Goal: Task Accomplishment & Management: Manage account settings

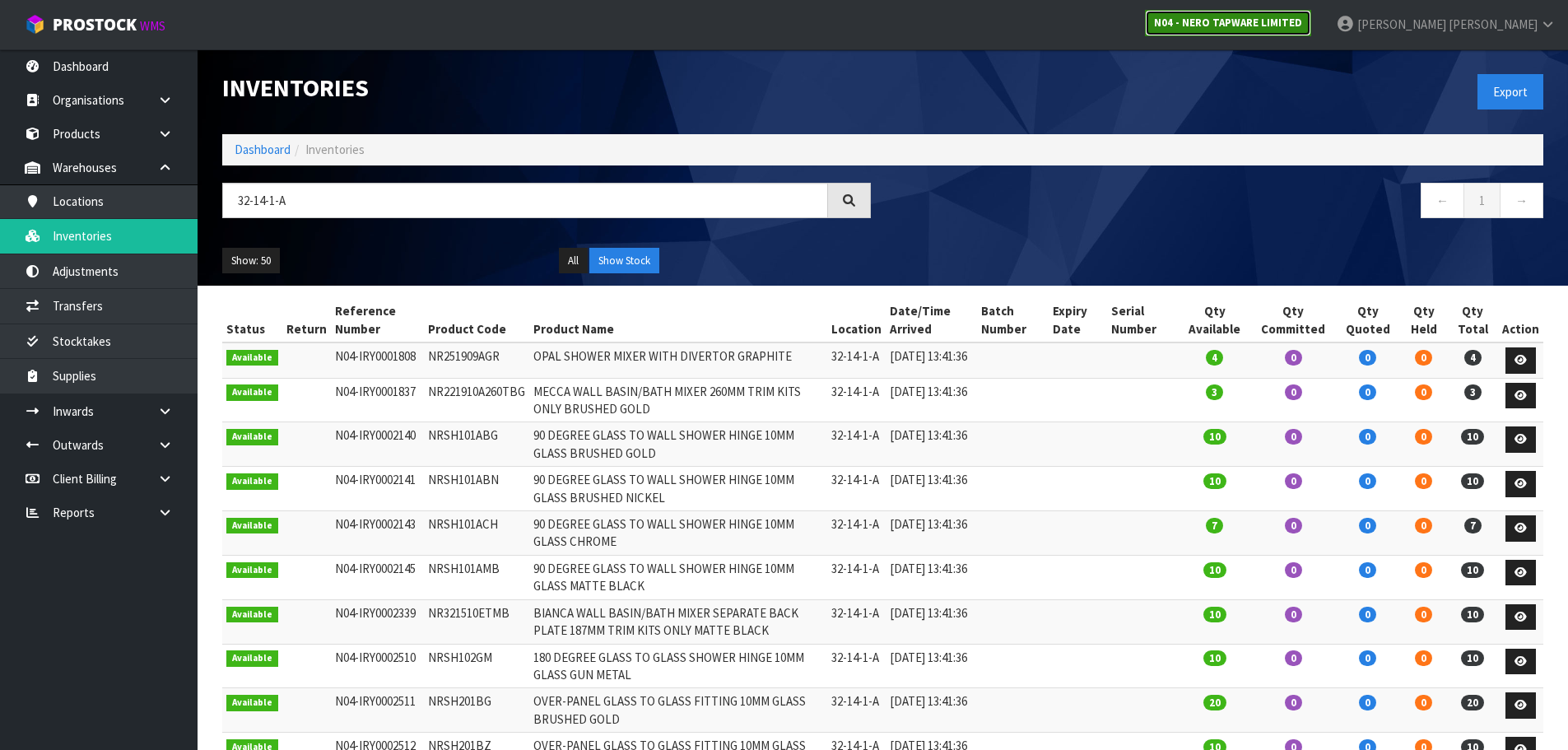
drag, startPoint x: 0, startPoint y: 0, endPoint x: 1328, endPoint y: 28, distance: 1328.3
click at [1303, 28] on strong "N04 - NERO TAPWARE LIMITED" at bounding box center [1228, 22] width 148 height 14
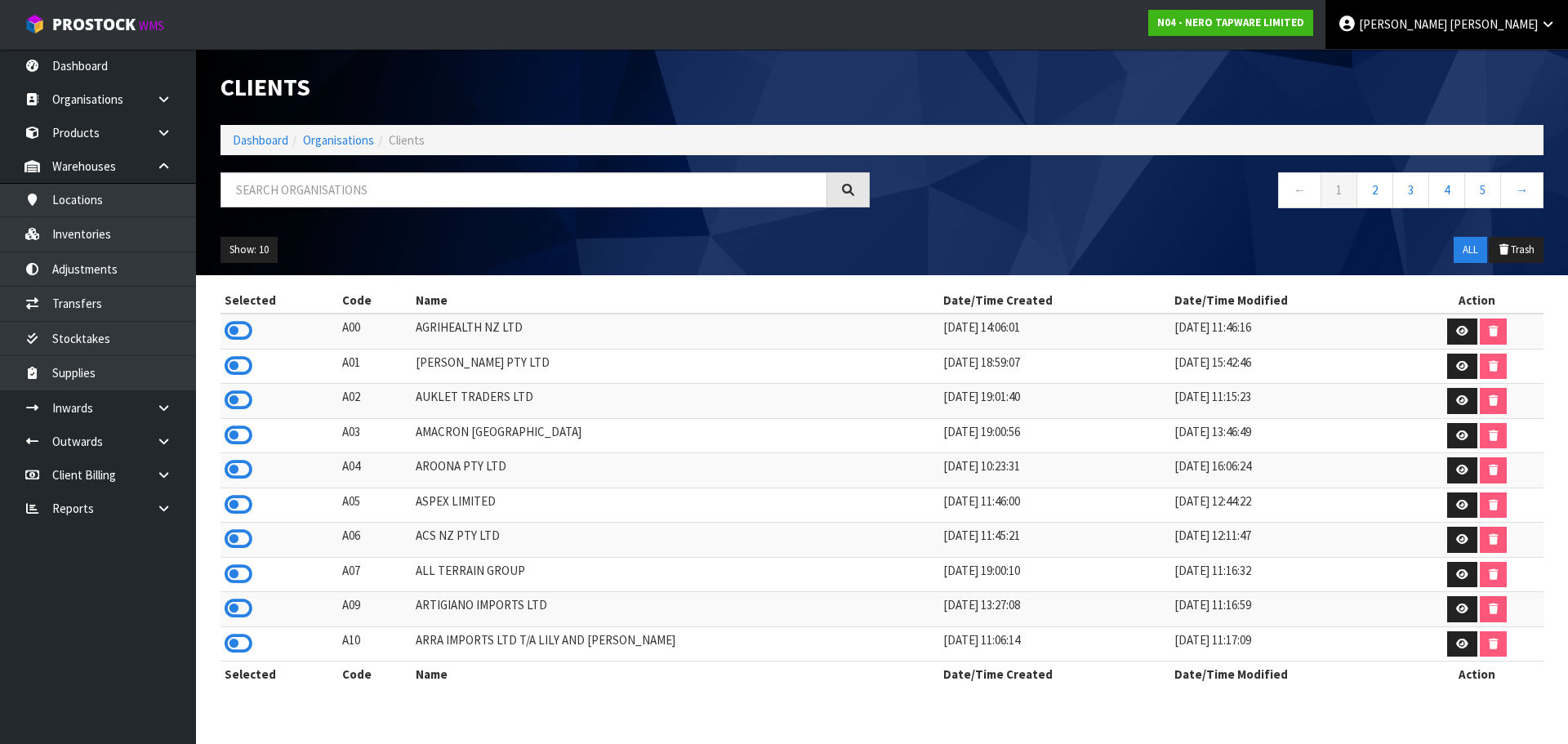
click at [1450, 18] on span at bounding box center [1448, 24] width 2 height 16
click at [291, 176] on input "text" at bounding box center [524, 189] width 607 height 35
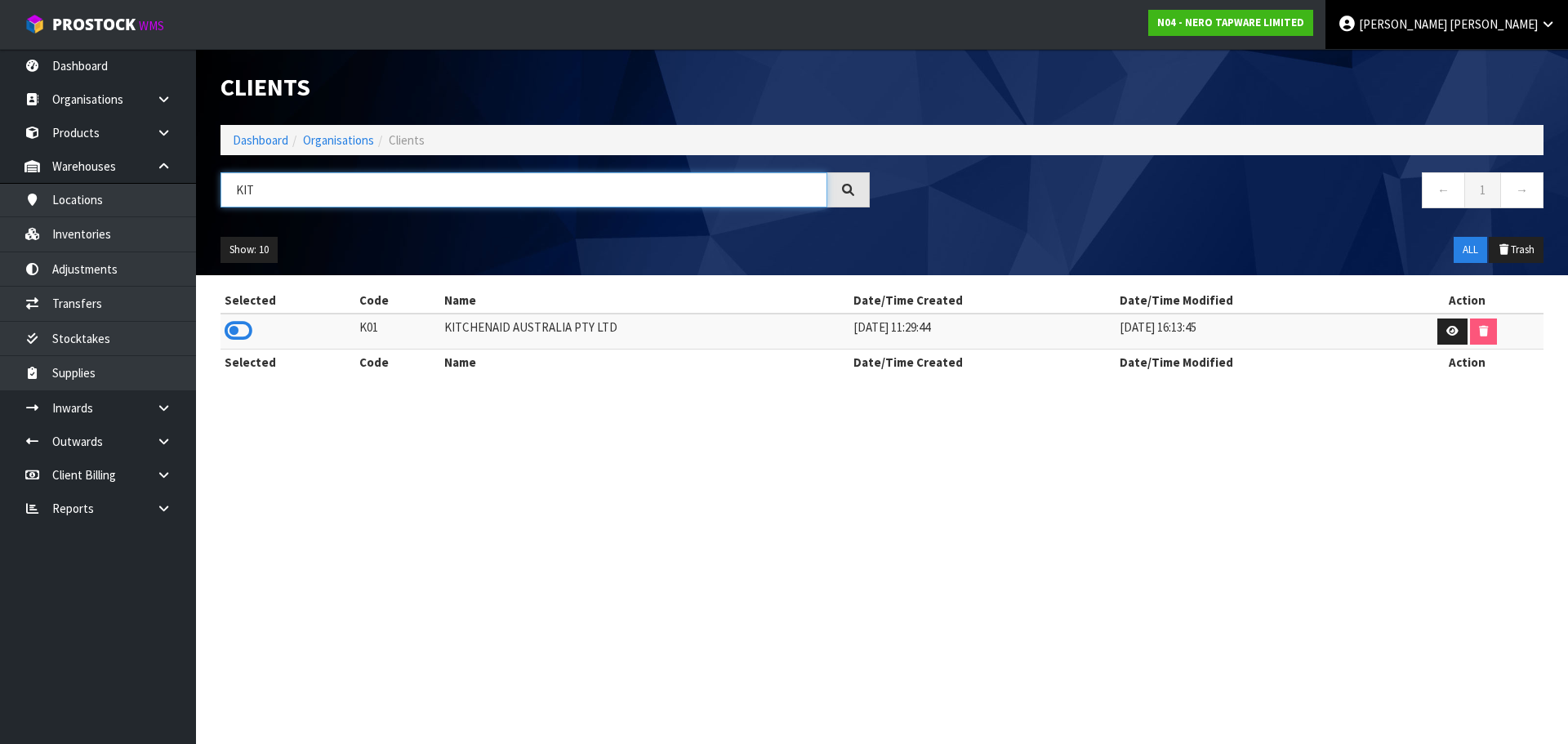
type input "KIT"
click at [1455, 21] on link "[PERSON_NAME]" at bounding box center [1447, 25] width 243 height 49
click at [1483, 66] on link "Logout" at bounding box center [1502, 65] width 129 height 22
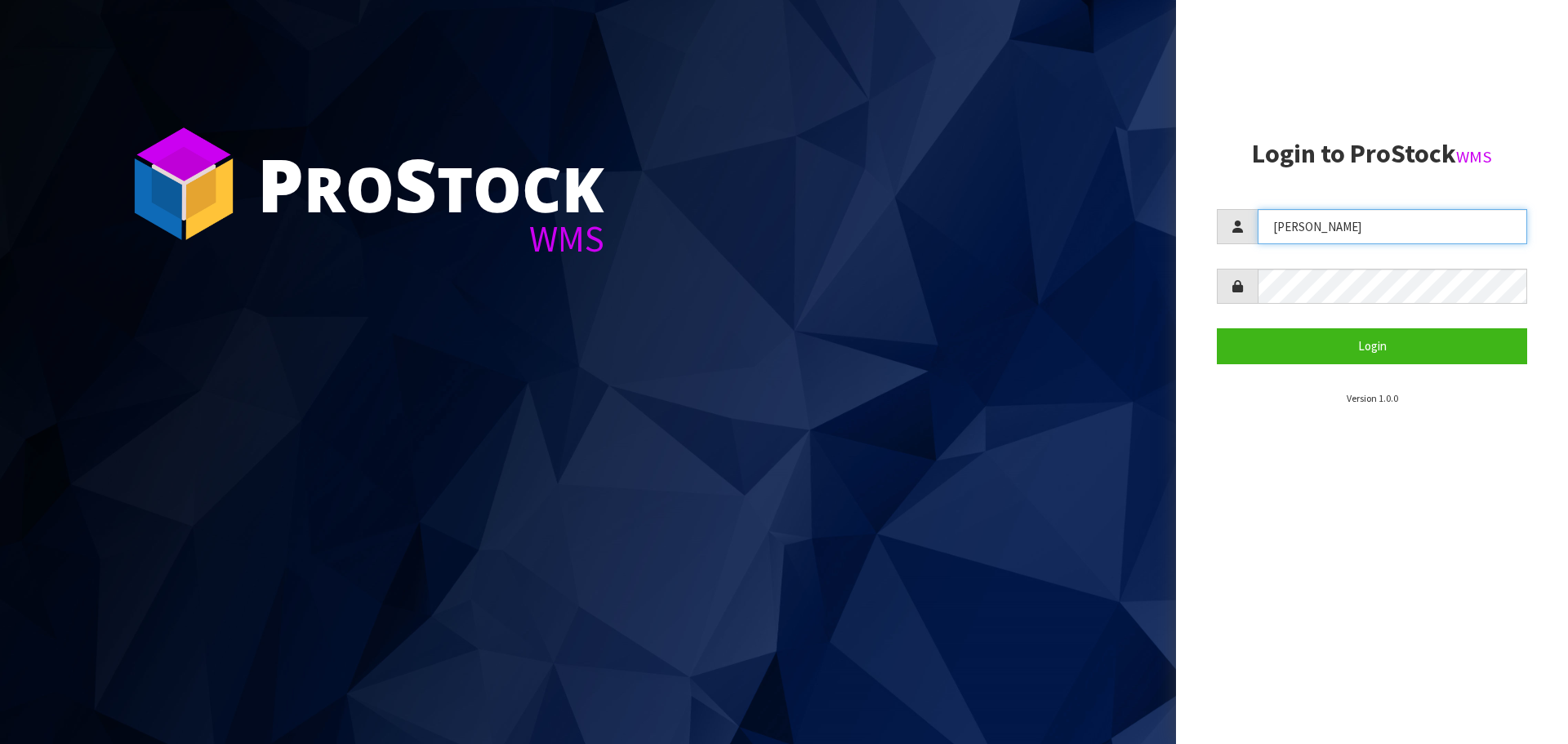
drag, startPoint x: 1383, startPoint y: 228, endPoint x: 1276, endPoint y: 236, distance: 107.3
click at [1276, 236] on input "[PERSON_NAME]" at bounding box center [1392, 226] width 269 height 35
type input "[PERSON_NAME]"
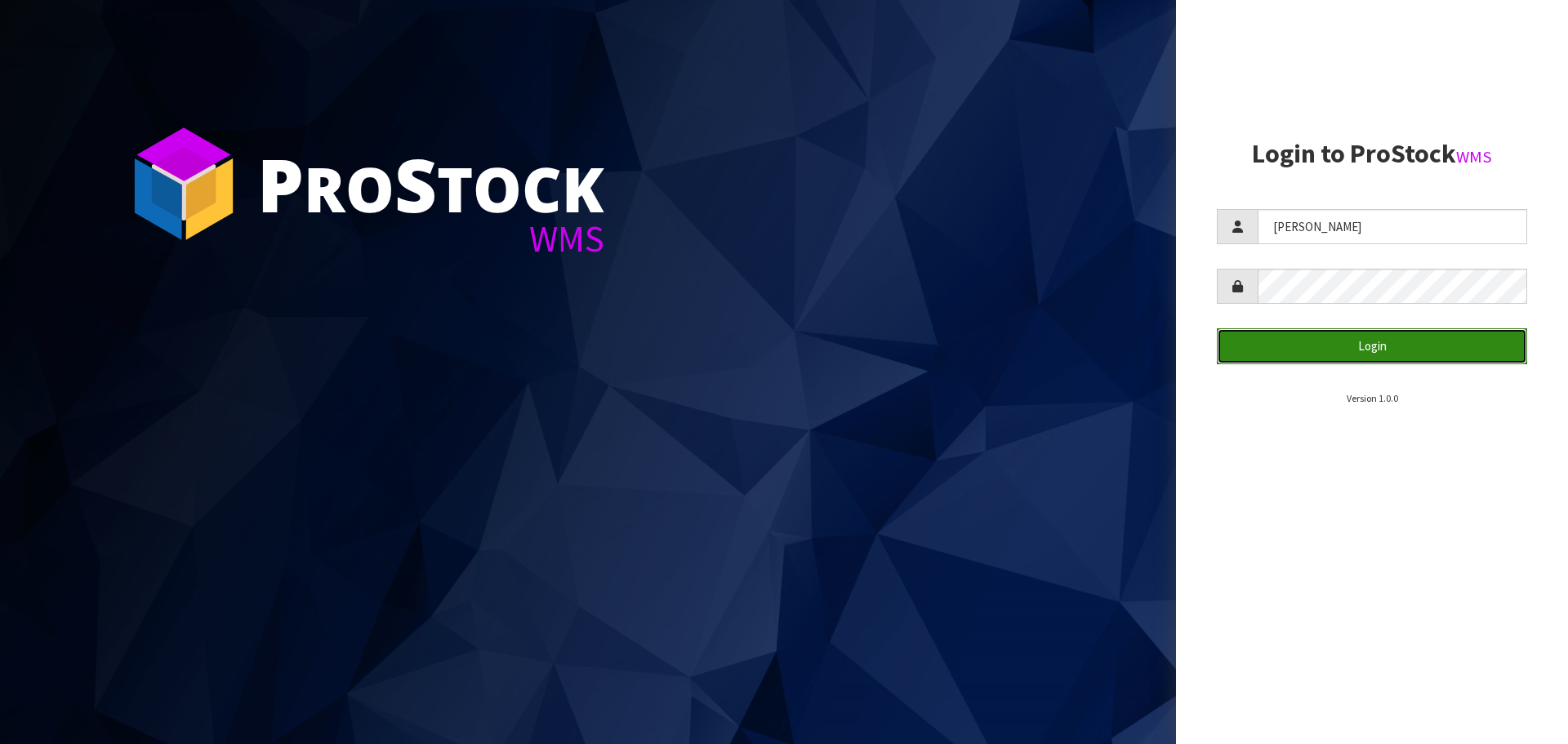
click at [1318, 343] on button "Login" at bounding box center [1372, 345] width 310 height 35
